Goal: Task Accomplishment & Management: Complete application form

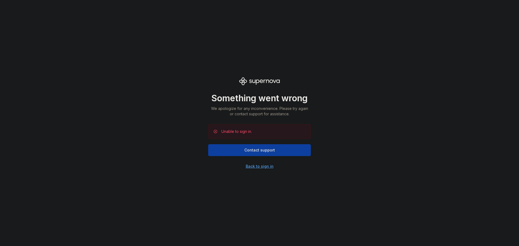
click at [259, 166] on div "Back to sign in" at bounding box center [260, 166] width 28 height 5
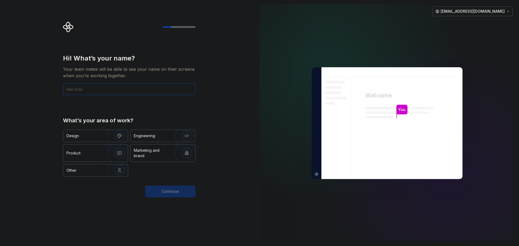
click at [118, 87] on input "text" at bounding box center [129, 89] width 133 height 12
type input "yangjiahao265"
click at [185, 129] on div "What’s your area of work? Design Engineering Product Marketing and brand Other" at bounding box center [129, 147] width 133 height 60
click at [163, 134] on div "Engineering" at bounding box center [155, 135] width 43 height 5
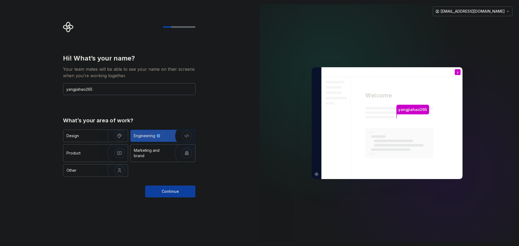
click at [162, 184] on div "Hi! What’s your name? Your team mates will be able to see your name on their sc…" at bounding box center [129, 126] width 133 height 144
click at [170, 194] on span "Continue" at bounding box center [170, 191] width 17 height 5
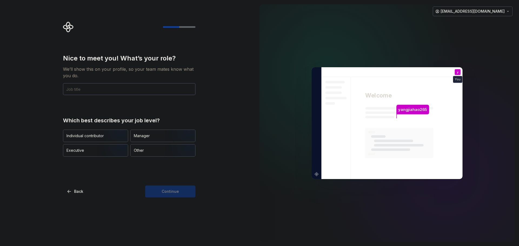
click at [274, 54] on div at bounding box center [292, 123] width 65 height 238
click at [138, 93] on input "text" at bounding box center [129, 89] width 133 height 12
type input "Java"
click at [120, 133] on img "button" at bounding box center [115, 143] width 35 height 36
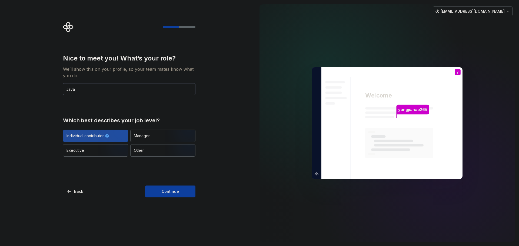
drag, startPoint x: 170, startPoint y: 190, endPoint x: 193, endPoint y: 209, distance: 29.6
click at [170, 190] on span "Continue" at bounding box center [170, 191] width 17 height 5
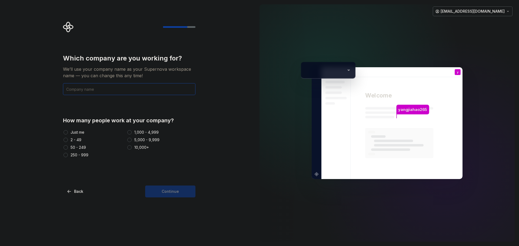
click at [120, 90] on input "text" at bounding box center [129, 89] width 133 height 12
type input "YJH"
click at [81, 131] on div "Just me" at bounding box center [78, 132] width 14 height 5
click at [68, 131] on button "Just me" at bounding box center [66, 132] width 4 height 4
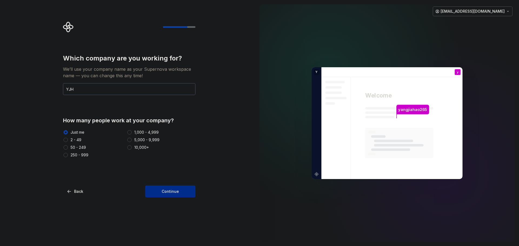
click at [164, 190] on span "Continue" at bounding box center [170, 191] width 17 height 5
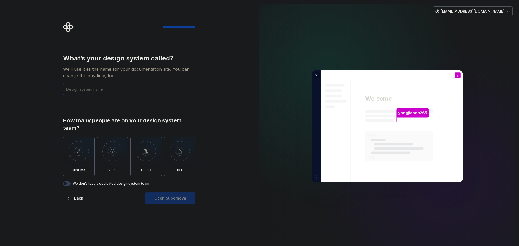
click at [154, 91] on input "text" at bounding box center [129, 89] width 133 height 12
click at [86, 155] on img "button" at bounding box center [79, 155] width 32 height 36
click at [128, 81] on div "What’s your design system called? We’ll use it as the name for your documentati…" at bounding box center [129, 74] width 133 height 41
click at [126, 86] on input "text" at bounding box center [129, 89] width 133 height 12
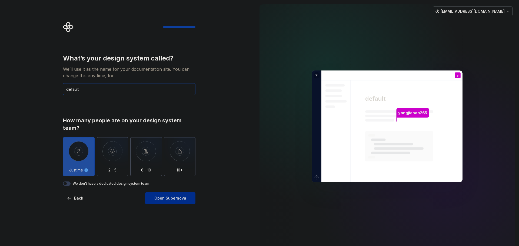
type input "default"
click at [179, 200] on span "Open Supernova" at bounding box center [170, 198] width 32 height 5
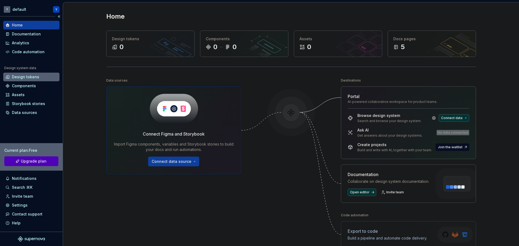
click at [39, 77] on div "Design tokens" at bounding box center [31, 76] width 52 height 5
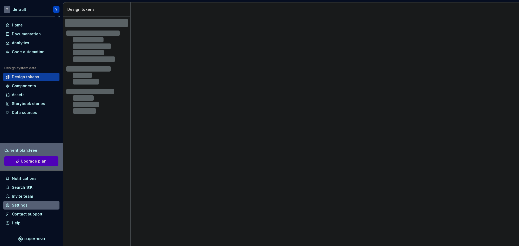
click at [24, 203] on div "Settings" at bounding box center [20, 205] width 16 height 5
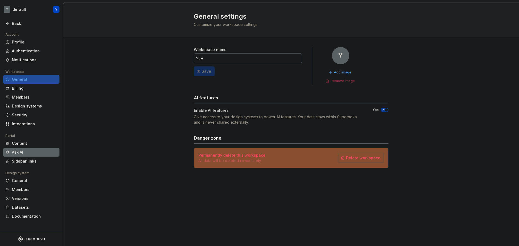
click at [35, 154] on div "Ask AI" at bounding box center [34, 152] width 45 height 5
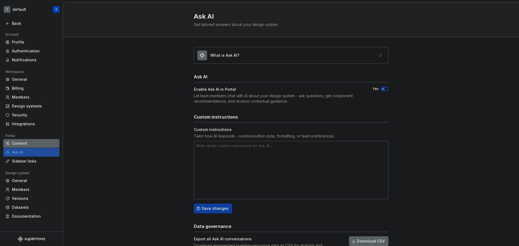
click at [38, 145] on div "Content" at bounding box center [34, 143] width 45 height 5
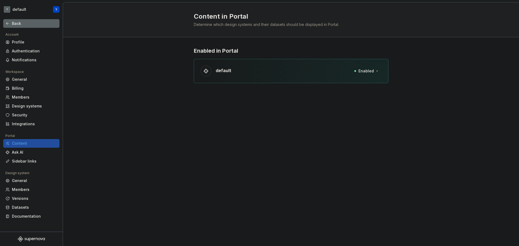
click at [16, 20] on div "Back" at bounding box center [31, 23] width 56 height 9
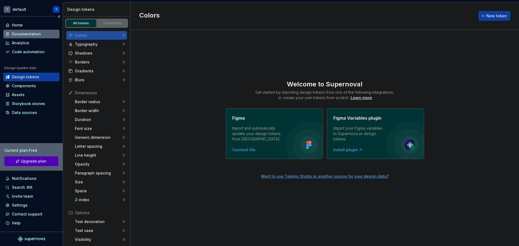
click at [25, 35] on div "Documentation" at bounding box center [26, 33] width 29 height 5
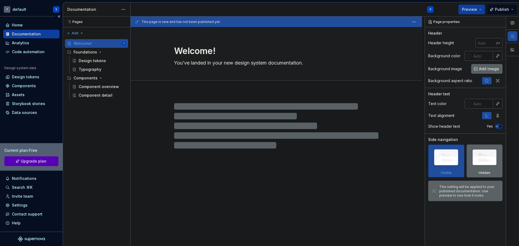
click at [37, 160] on span "Upgrade plan" at bounding box center [34, 161] width 26 height 5
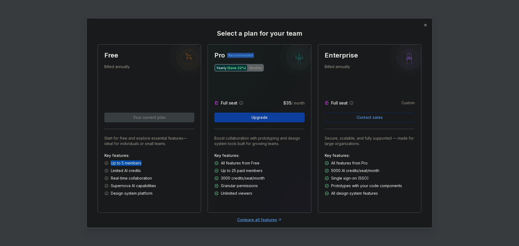
drag, startPoint x: 110, startPoint y: 163, endPoint x: 145, endPoint y: 164, distance: 35.7
click at [145, 164] on div "Up to 5 members" at bounding box center [149, 163] width 90 height 5
drag, startPoint x: 111, startPoint y: 173, endPoint x: 144, endPoint y: 174, distance: 33.0
click at [144, 174] on div "Key features: Up to 5 members Limited AI credits Real-time collaboration Supern…" at bounding box center [149, 174] width 90 height 43
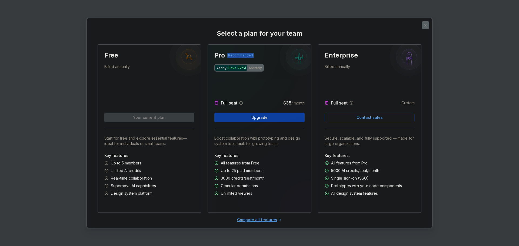
click at [424, 28] on button "button" at bounding box center [426, 25] width 8 height 8
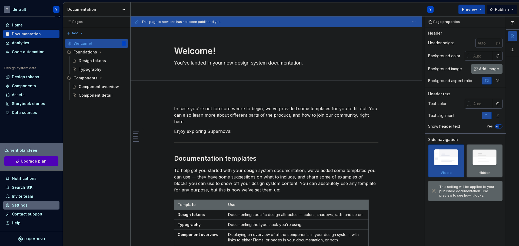
click at [35, 209] on div "Settings" at bounding box center [31, 205] width 56 height 9
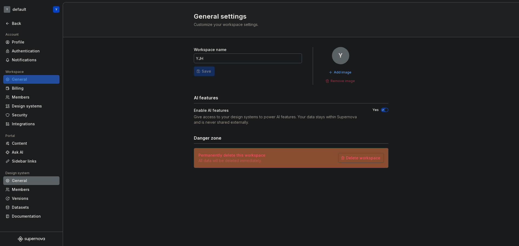
click at [29, 182] on div "General" at bounding box center [34, 180] width 45 height 5
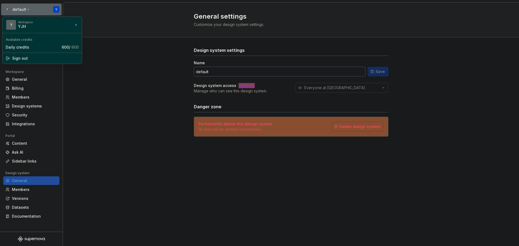
click at [11, 8] on html "Y default Y Back Account Profile Authentication Notifications Workspace General…" at bounding box center [259, 123] width 519 height 246
click at [39, 48] on div "Daily credits" at bounding box center [33, 47] width 54 height 5
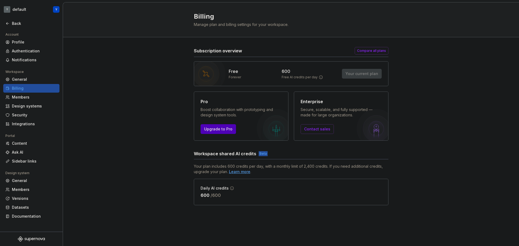
click at [242, 171] on div "Learn more" at bounding box center [239, 171] width 21 height 5
click at [15, 23] on div "Back" at bounding box center [34, 23] width 45 height 5
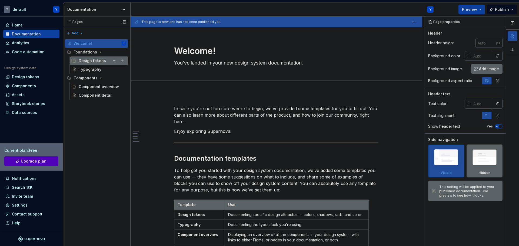
click at [93, 58] on div "Design tokens" at bounding box center [92, 60] width 27 height 5
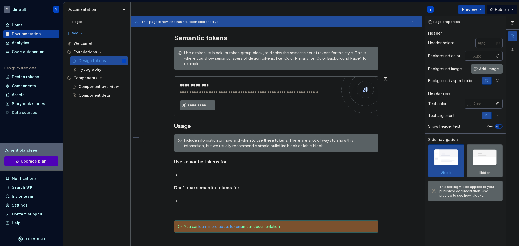
scroll to position [341, 0]
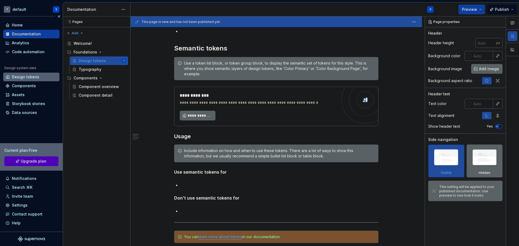
click at [31, 76] on div "Design tokens" at bounding box center [25, 76] width 27 height 5
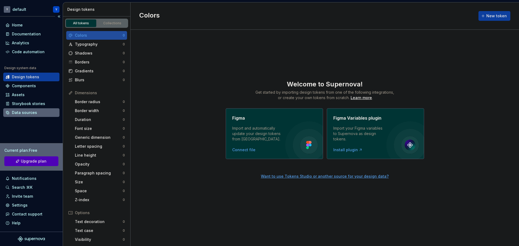
click at [29, 113] on div "Data sources" at bounding box center [24, 112] width 25 height 5
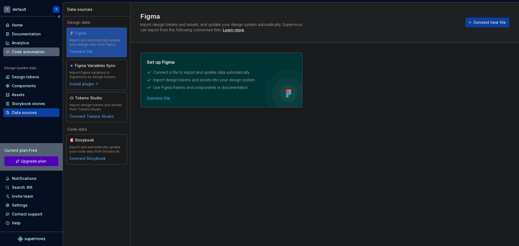
click at [36, 52] on div "Code automation" at bounding box center [28, 51] width 33 height 5
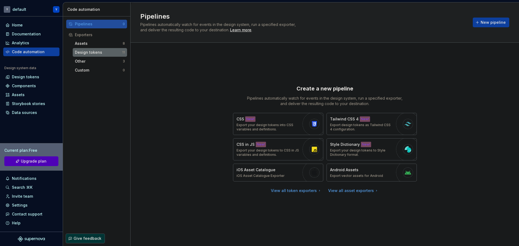
click at [104, 54] on div "Design tokens" at bounding box center [98, 52] width 47 height 5
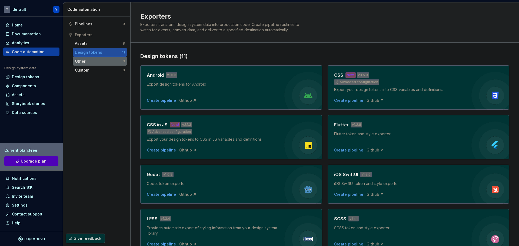
click at [104, 58] on div "Other 3" at bounding box center [100, 61] width 54 height 9
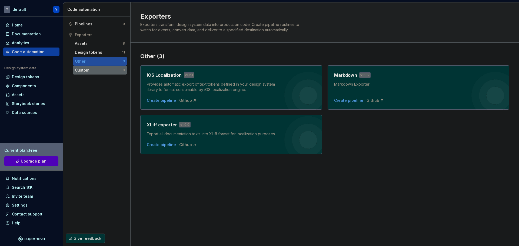
click at [103, 70] on div "Custom" at bounding box center [99, 70] width 48 height 5
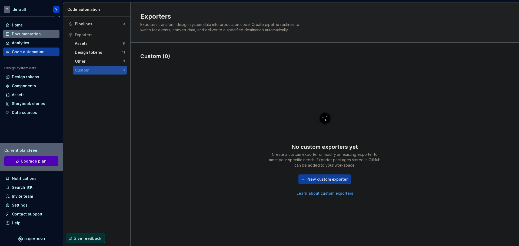
click at [36, 34] on div "Documentation" at bounding box center [26, 33] width 29 height 5
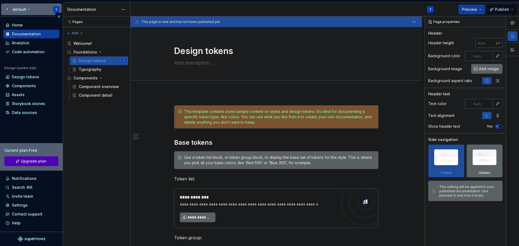
click at [57, 6] on html "Y default Y Home Documentation Analytics Code automation Design system data Des…" at bounding box center [259, 123] width 519 height 246
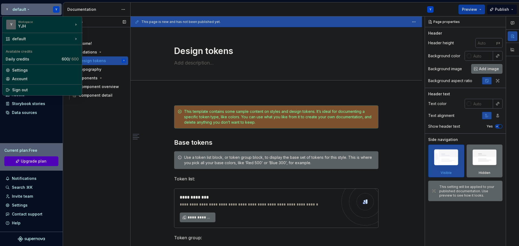
click at [125, 143] on div "Pages Pages Add Accessibility guide for tree Page tree. Navigate the tree with …" at bounding box center [97, 131] width 68 height 230
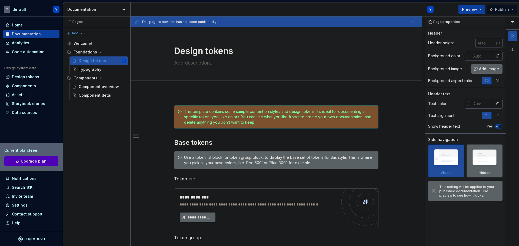
click at [512, 7] on button "Publish" at bounding box center [502, 10] width 30 height 10
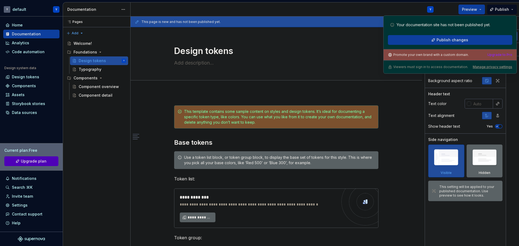
click at [311, 17] on div "This page is new and has not been published yet." at bounding box center [277, 21] width 292 height 11
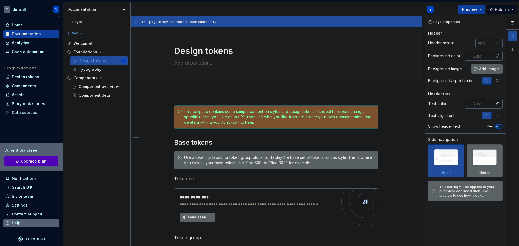
click at [36, 219] on div "Help" at bounding box center [31, 223] width 56 height 9
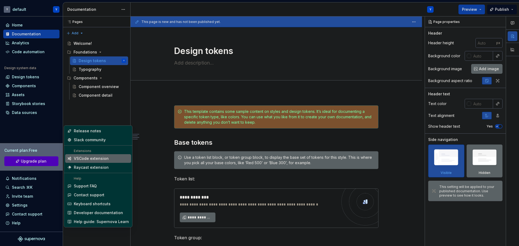
click at [102, 162] on span "VSCode extension" at bounding box center [98, 158] width 66 height 9
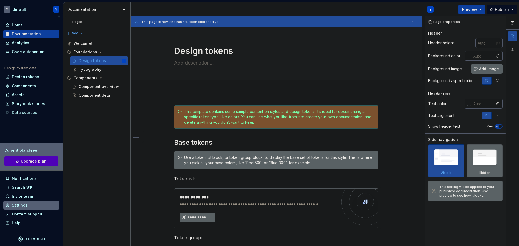
click at [31, 206] on div "Settings" at bounding box center [31, 205] width 52 height 5
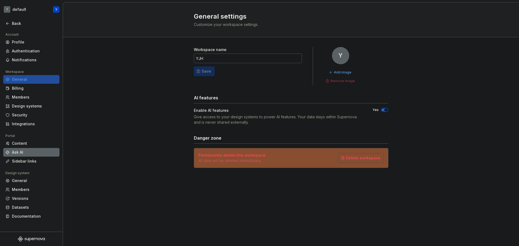
click at [41, 151] on div "Ask AI" at bounding box center [34, 152] width 45 height 5
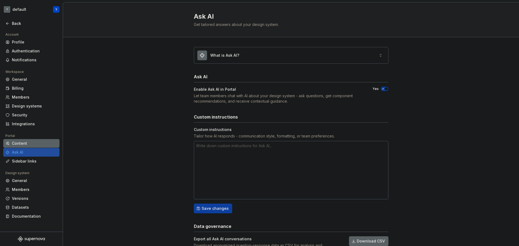
click at [34, 144] on div "Content" at bounding box center [34, 143] width 45 height 5
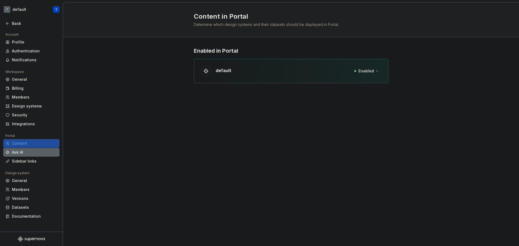
click at [38, 156] on div "Ask AI" at bounding box center [31, 152] width 56 height 9
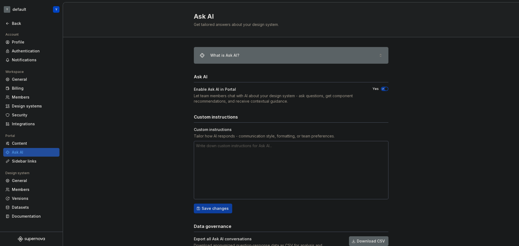
click at [256, 48] on div "What is Ask AI?" at bounding box center [291, 55] width 194 height 16
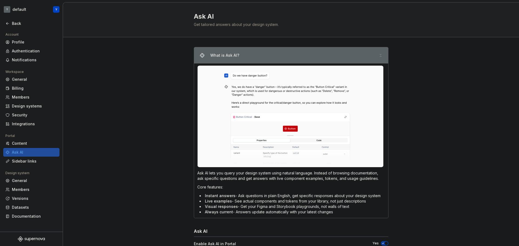
click at [256, 48] on div "What is Ask AI?" at bounding box center [291, 55] width 194 height 16
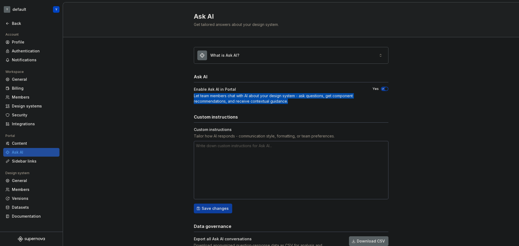
drag, startPoint x: 191, startPoint y: 95, endPoint x: 338, endPoint y: 105, distance: 147.4
click at [338, 105] on div "What is Ask AI? Ask AI Enable Ask AI in Portal Let team members chat with AI ab…" at bounding box center [291, 155] width 456 height 237
click at [338, 105] on div "What is Ask AI? Ask AI Enable Ask AI in Portal Let team members chat with AI ab…" at bounding box center [291, 150] width 195 height 207
click at [252, 99] on div "Let team members chat with AI about your design system - ask questions, get com…" at bounding box center [278, 98] width 169 height 11
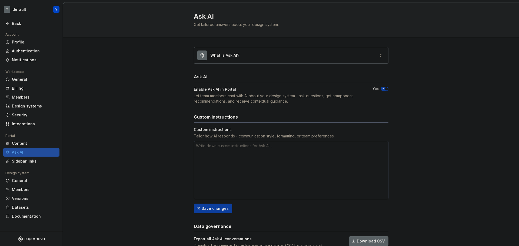
click at [246, 162] on textarea at bounding box center [291, 170] width 195 height 58
click at [167, 154] on div "What is Ask AI? Ask AI Enable Ask AI in Portal Let team members chat with AI ab…" at bounding box center [291, 155] width 456 height 237
click at [27, 84] on div "Billing" at bounding box center [31, 88] width 56 height 9
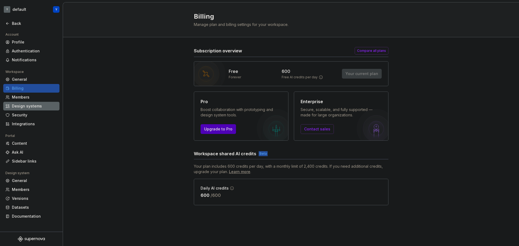
click at [40, 102] on div "Design systems" at bounding box center [31, 106] width 56 height 9
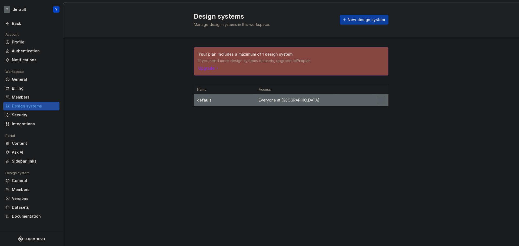
click at [299, 99] on td "Everyone at YJH" at bounding box center [296, 100] width 81 height 12
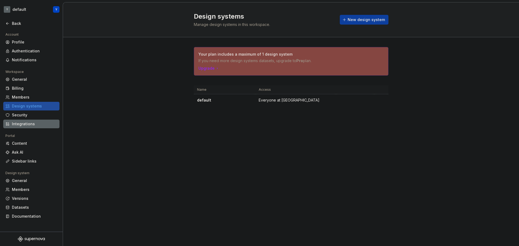
click at [22, 126] on div "Integrations" at bounding box center [34, 123] width 45 height 5
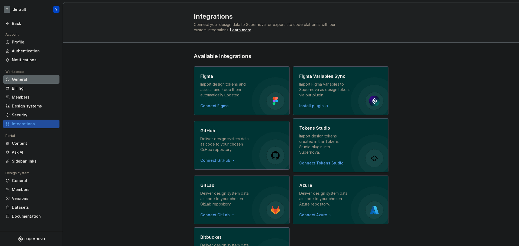
click at [32, 81] on div "General" at bounding box center [34, 79] width 45 height 5
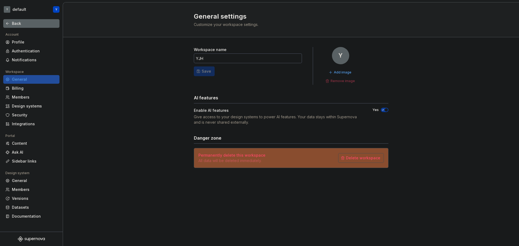
click at [12, 25] on div "Back" at bounding box center [34, 23] width 45 height 5
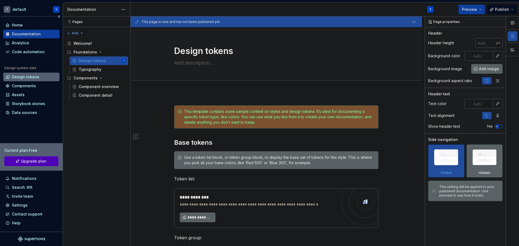
click at [36, 73] on div "Design system data Design tokens Components Assets Storybook stories Data sourc…" at bounding box center [31, 91] width 56 height 51
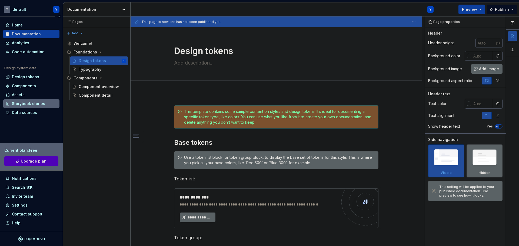
click at [38, 106] on div "Storybook stories" at bounding box center [28, 103] width 33 height 5
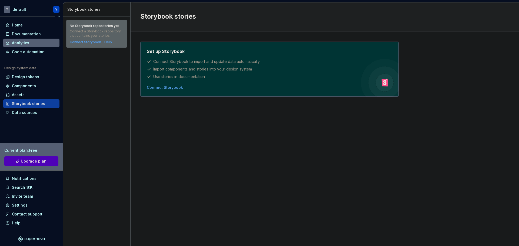
click at [34, 43] on div "Analytics" at bounding box center [31, 42] width 52 height 5
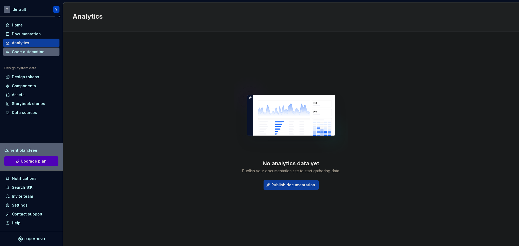
click at [28, 55] on div "Code automation" at bounding box center [31, 52] width 56 height 9
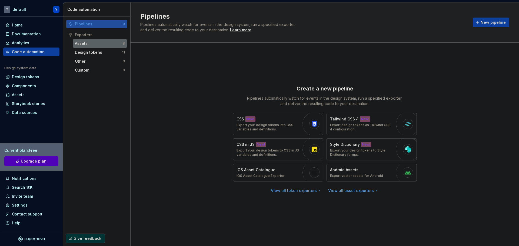
click at [98, 44] on div "Assets" at bounding box center [99, 43] width 48 height 5
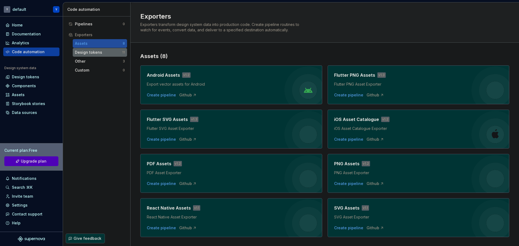
click at [95, 52] on div "Design tokens" at bounding box center [98, 52] width 47 height 5
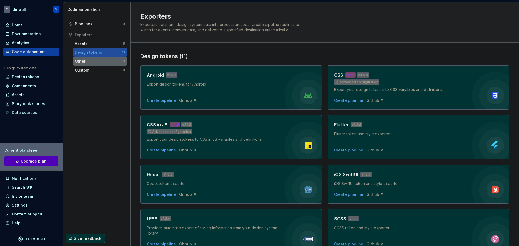
click at [88, 62] on div "Other" at bounding box center [99, 61] width 48 height 5
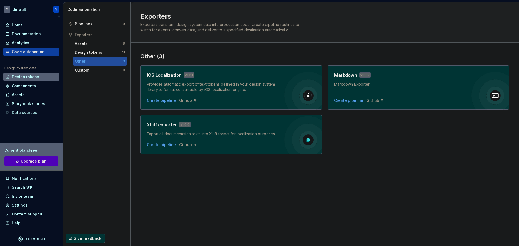
click at [19, 76] on div "Design tokens" at bounding box center [25, 76] width 27 height 5
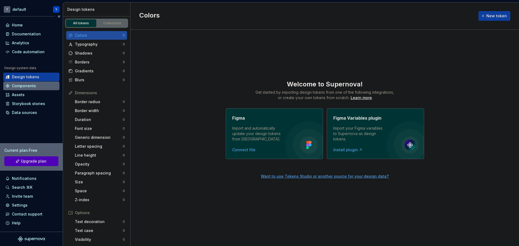
click at [22, 89] on div "Components" at bounding box center [31, 86] width 56 height 9
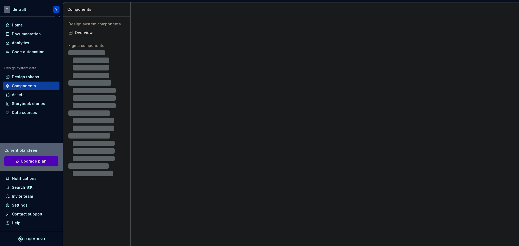
click at [22, 88] on div "Components" at bounding box center [24, 85] width 24 height 5
click at [35, 25] on div "Home" at bounding box center [31, 24] width 52 height 5
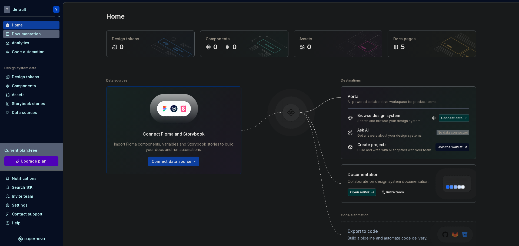
click at [31, 34] on div "Documentation" at bounding box center [26, 33] width 29 height 5
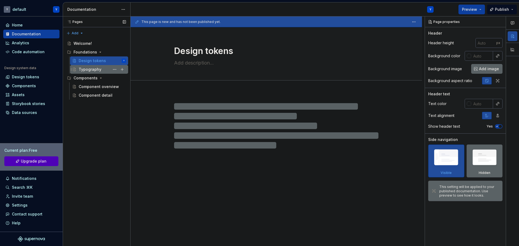
click at [101, 71] on div "Typography" at bounding box center [102, 70] width 47 height 8
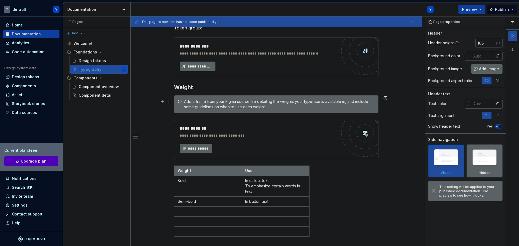
scroll to position [360, 0]
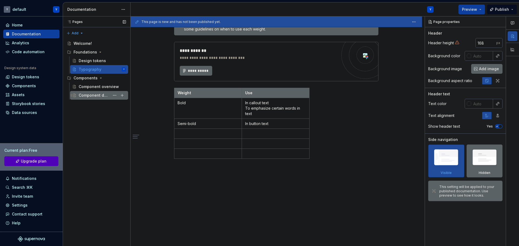
click at [105, 98] on div "Component detail" at bounding box center [94, 95] width 31 height 5
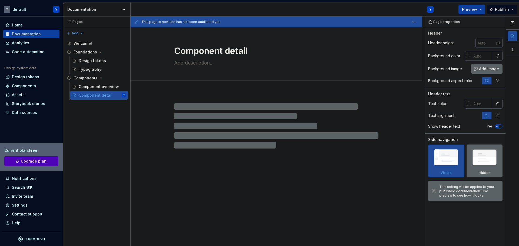
type textarea "*"
